Goal: Check status: Check status

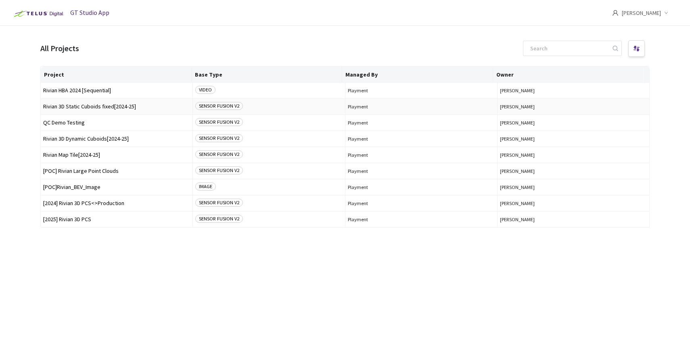
click at [95, 105] on span "Rivian 3D Static Cuboids fixed[2024-25]" at bounding box center [116, 107] width 147 height 6
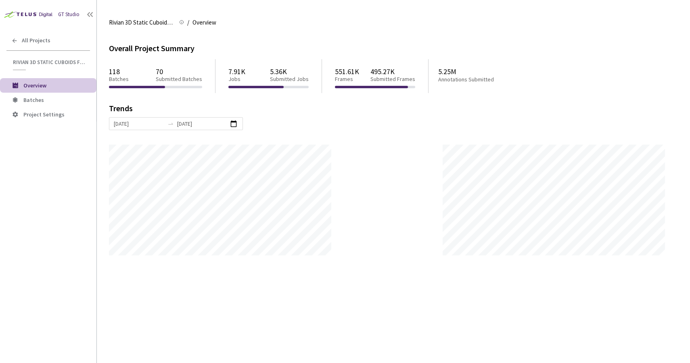
scroll to position [363, 690]
click at [33, 97] on span "Batches" at bounding box center [33, 99] width 21 height 7
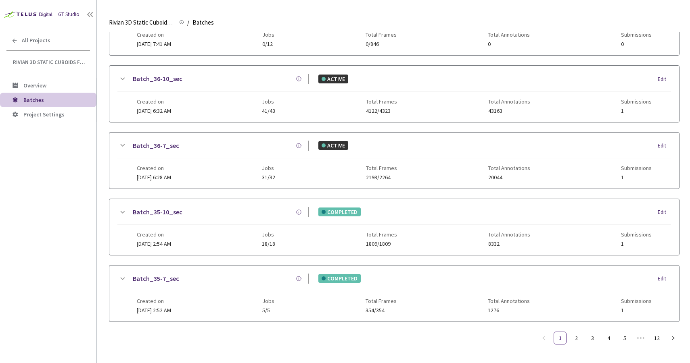
scroll to position [398, 0]
click at [165, 142] on link "Batch_36-7_sec" at bounding box center [156, 146] width 46 height 10
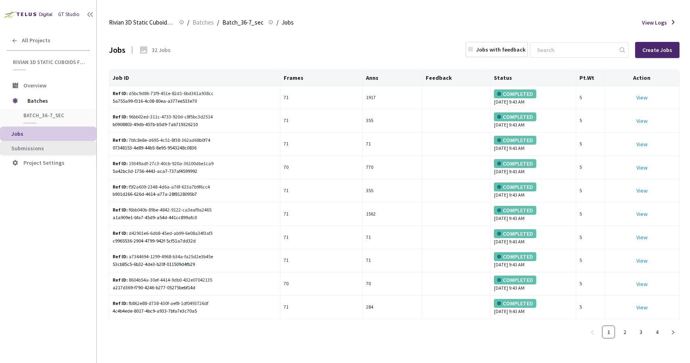
click at [41, 146] on span "Submissions" at bounding box center [27, 148] width 33 height 7
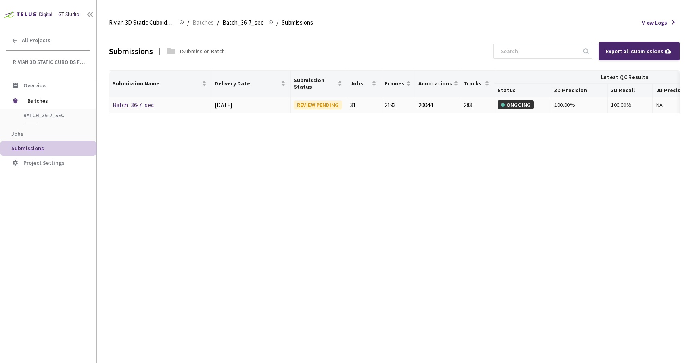
click at [139, 106] on link "Batch_36-7_sec" at bounding box center [133, 105] width 41 height 8
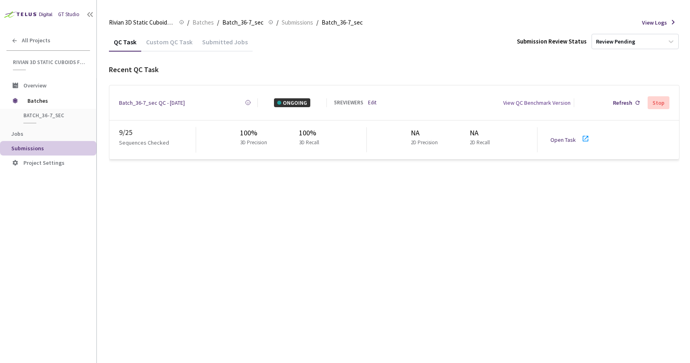
click at [552, 138] on link "Open Task" at bounding box center [562, 139] width 25 height 7
